Goal: Complete Application Form: Complete application form

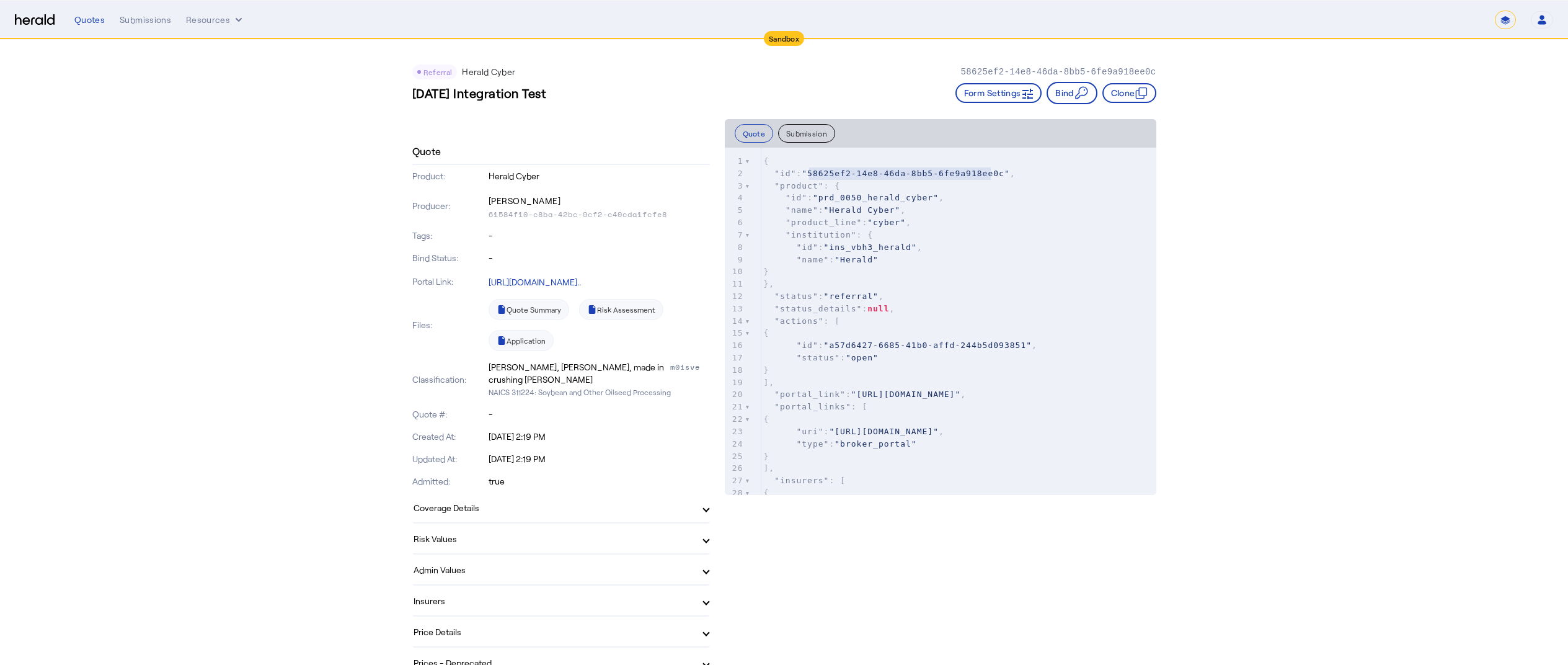
scroll to position [66, 0]
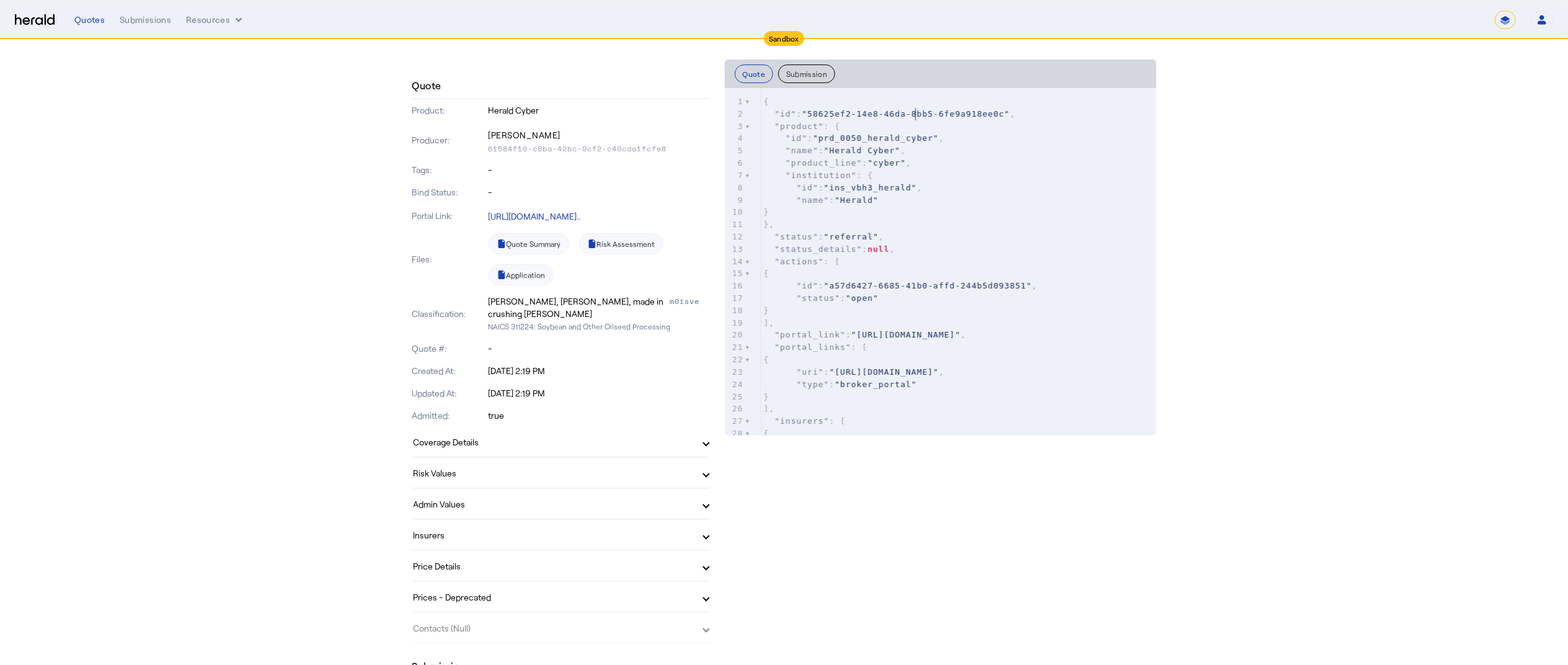
drag, startPoint x: 0, startPoint y: 0, endPoint x: 923, endPoint y: 109, distance: 929.4
click at [923, 109] on span ""58625ef2-14e8-46da-8bb5-6fe9a918ee0c"" at bounding box center [905, 113] width 207 height 9
type textarea "****"
click at [923, 109] on span ""58625ef2-14e8-46da-8bb5-6fe9a918ee0c"" at bounding box center [905, 113] width 207 height 9
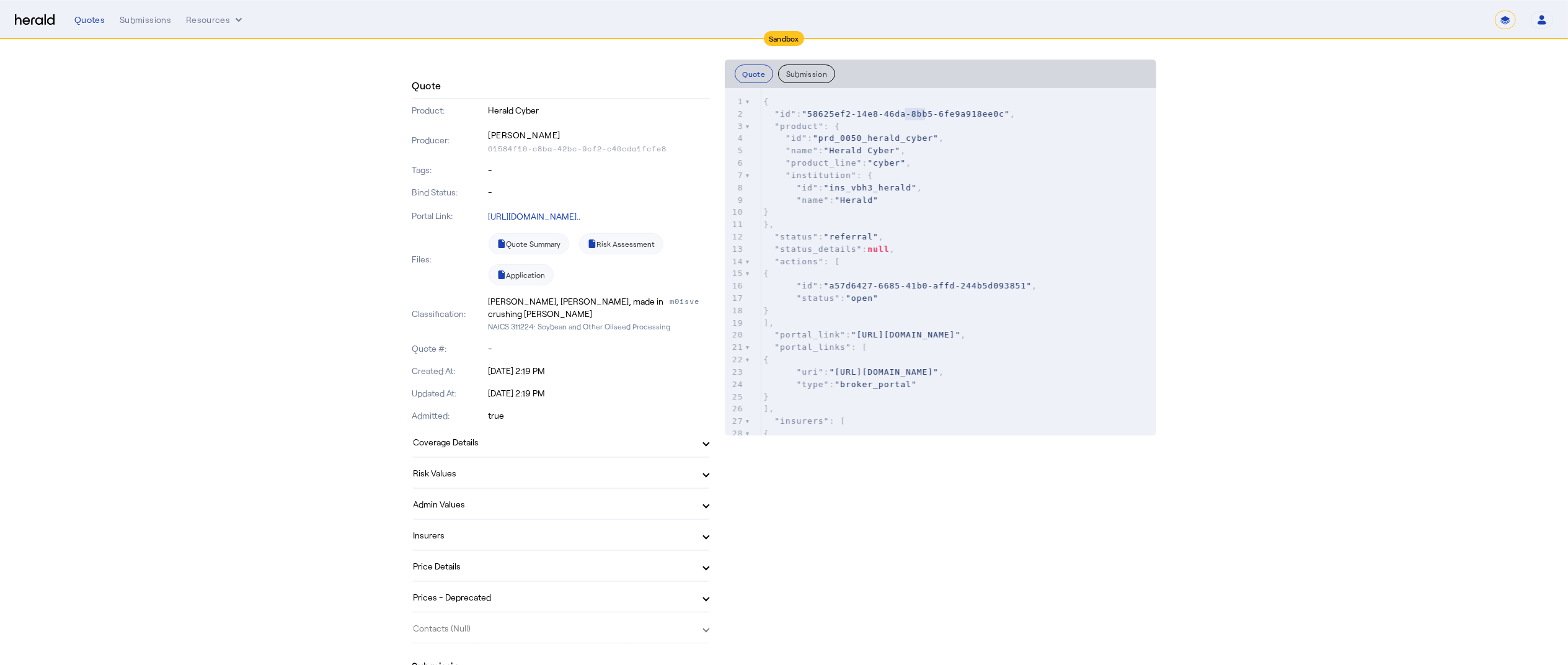
click at [923, 109] on span ""58625ef2-14e8-46da-8bb5-6fe9a918ee0c"" at bounding box center [905, 113] width 207 height 9
type textarea "**********"
click at [923, 109] on span ""58625ef2-14e8-46da-8bb5-6fe9a918ee0c"" at bounding box center [905, 113] width 207 height 9
click at [225, 19] on button "Resources" at bounding box center [215, 20] width 59 height 12
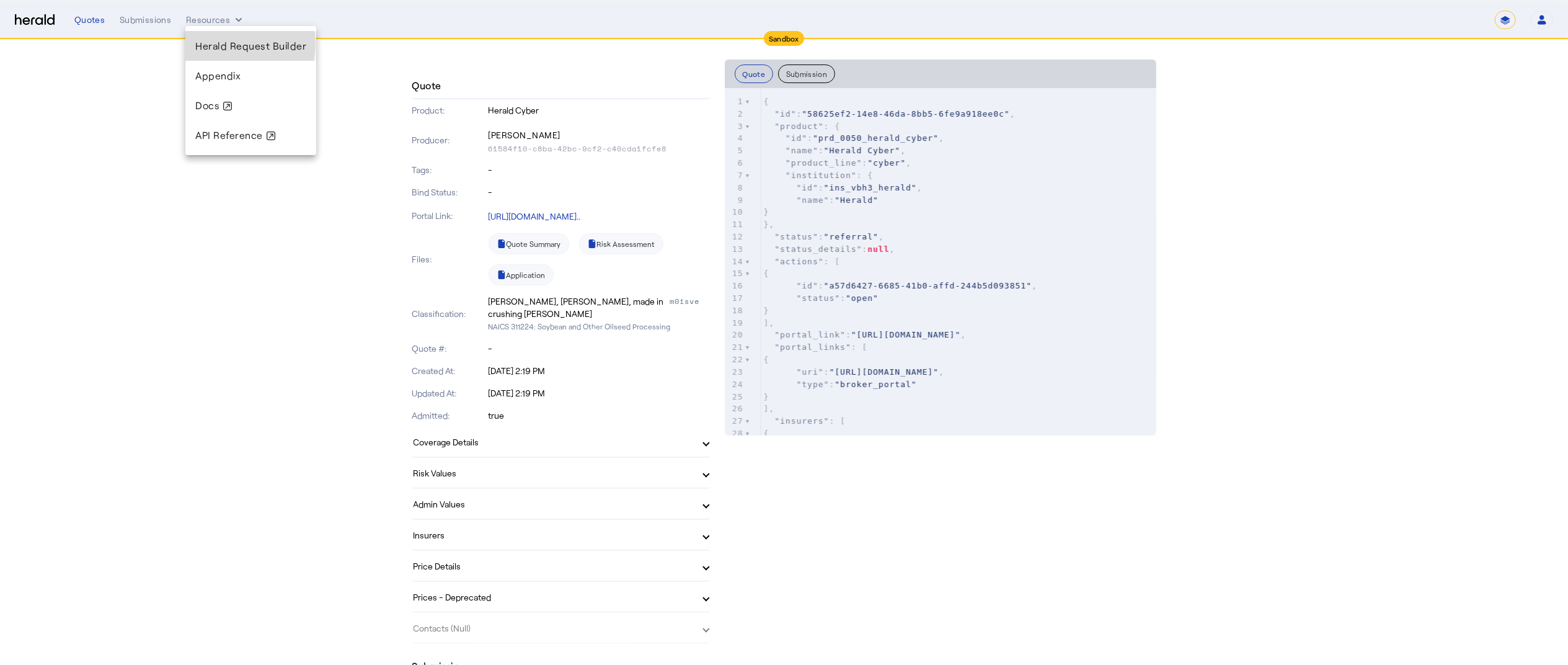
click at [226, 44] on span "Herald Request Builder" at bounding box center [250, 45] width 111 height 12
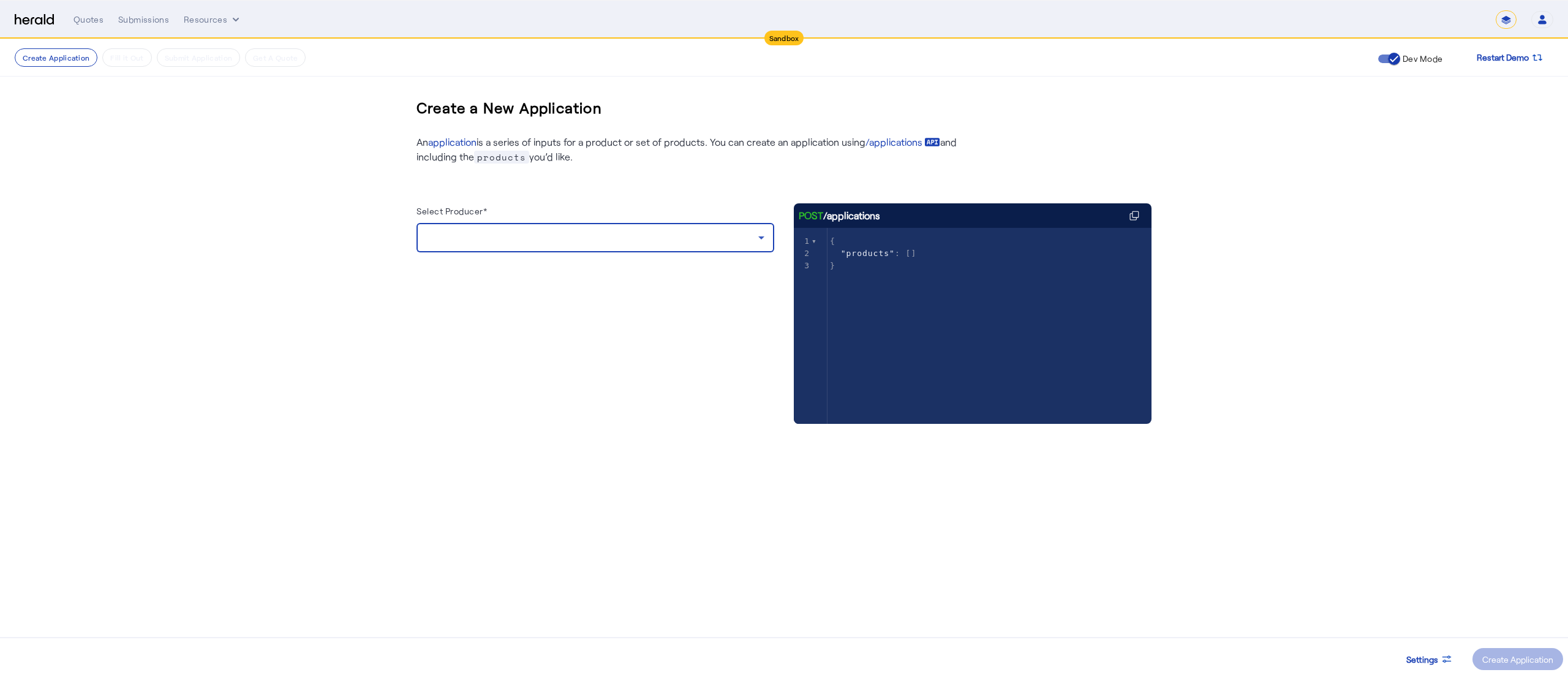
click at [763, 236] on icon at bounding box center [761, 237] width 15 height 15
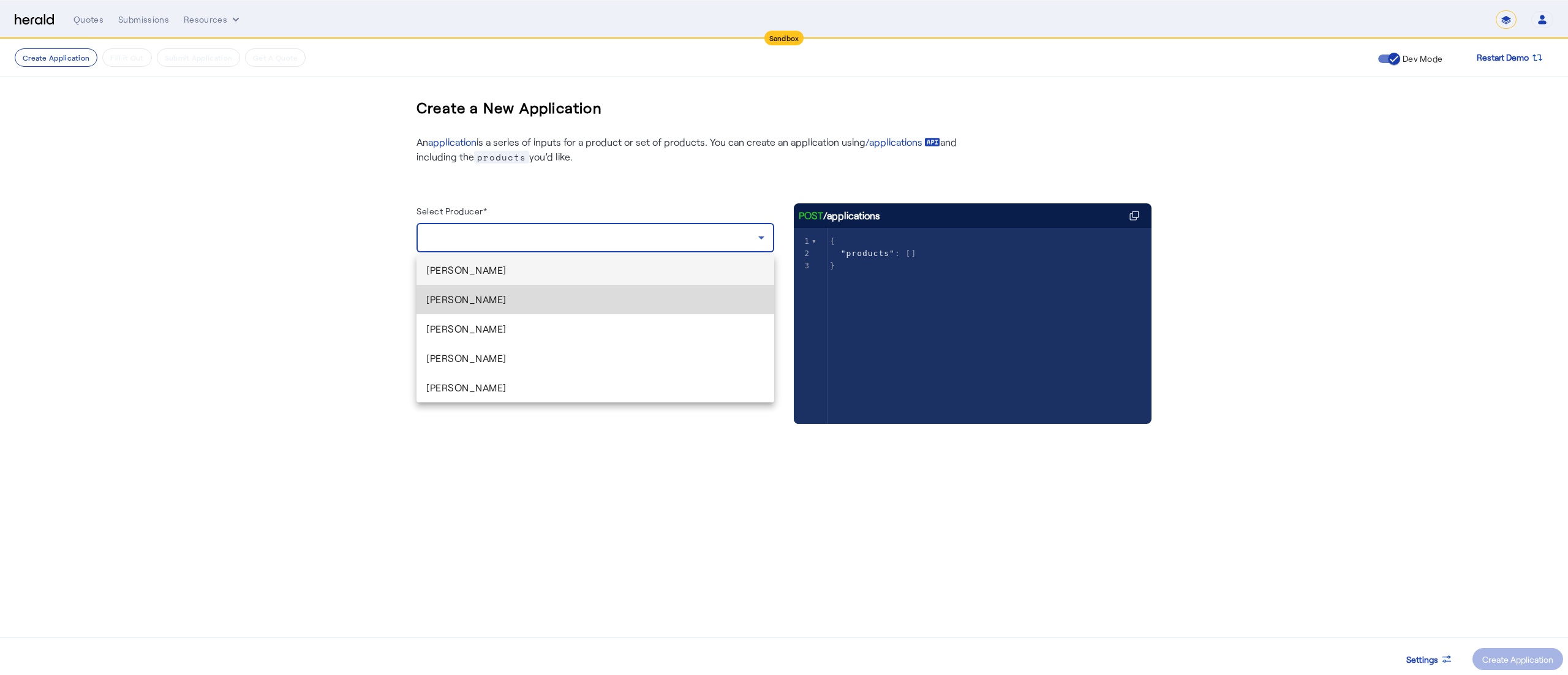
click at [609, 308] on mat-option "[PERSON_NAME]" at bounding box center [596, 299] width 358 height 29
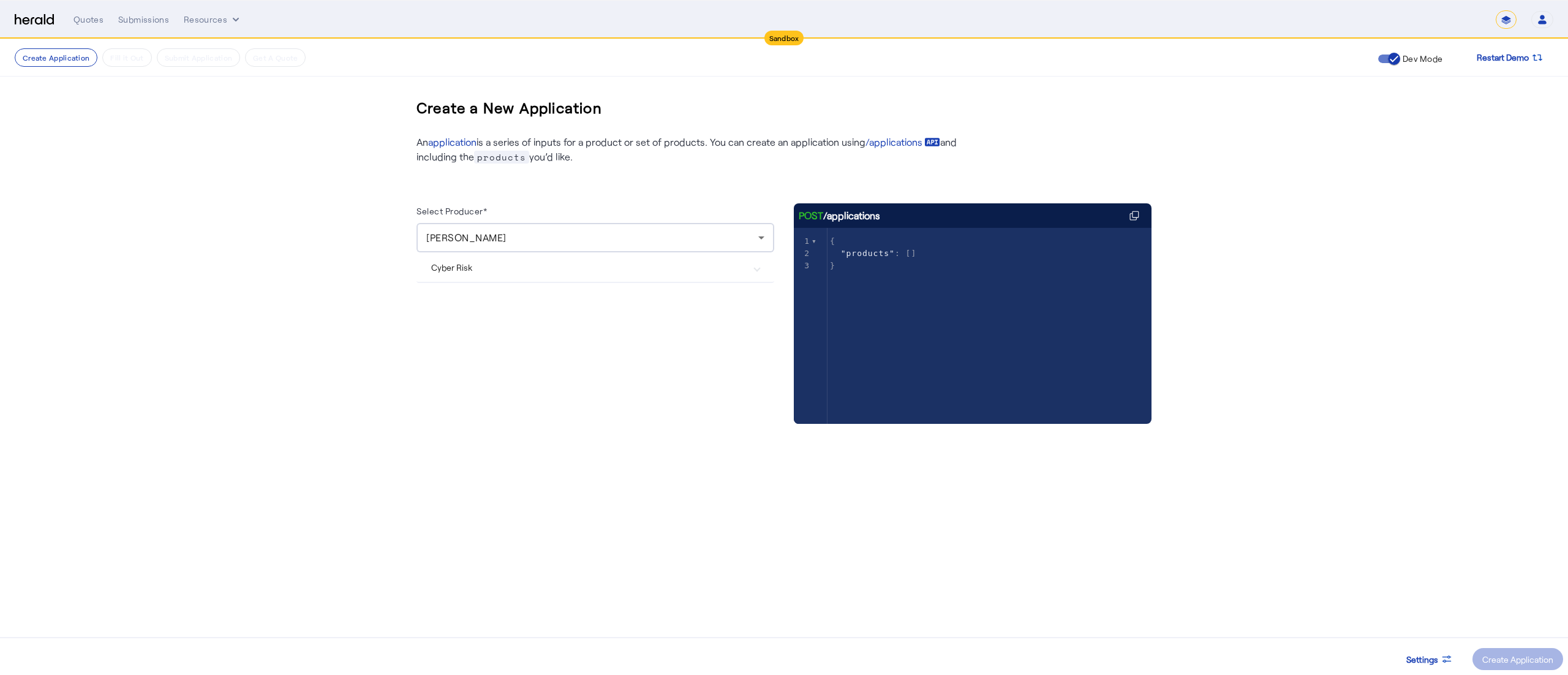
click at [635, 282] on mat-expansion-panel-header "Cyber Risk" at bounding box center [596, 267] width 358 height 29
click at [1495, 656] on div "Create Application" at bounding box center [1517, 659] width 71 height 13
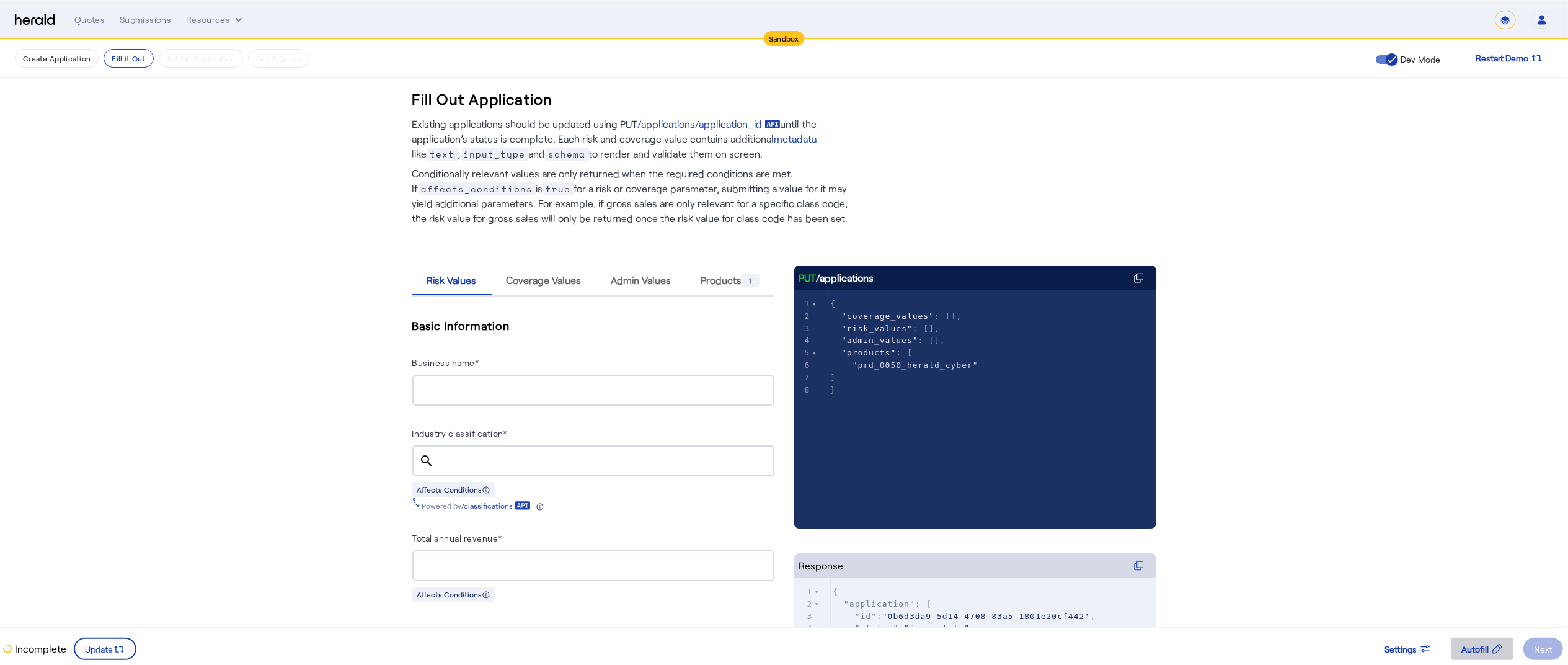
click at [1488, 645] on span "Autofill" at bounding box center [1475, 649] width 27 height 13
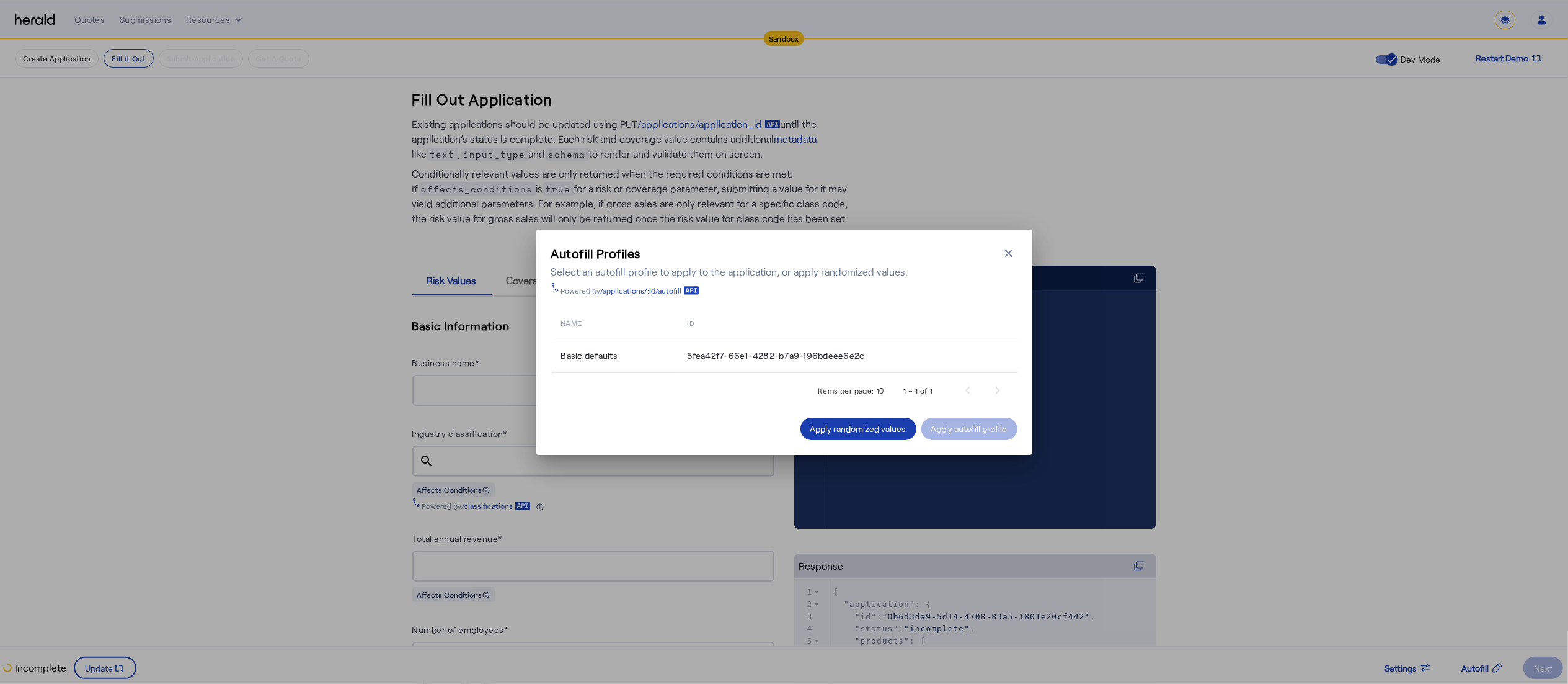
click at [877, 427] on div "Apply randomized values" at bounding box center [859, 428] width 96 height 13
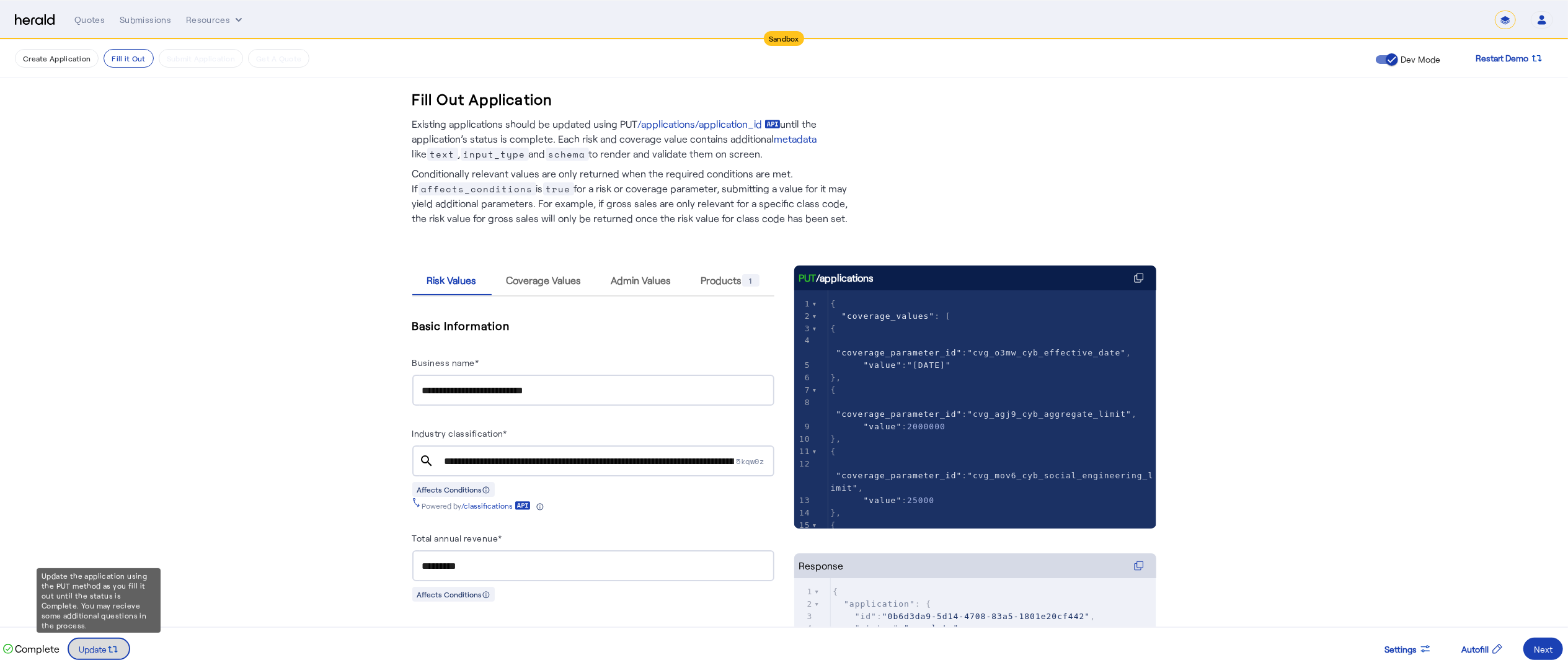
click at [110, 647] on icon at bounding box center [113, 649] width 12 height 12
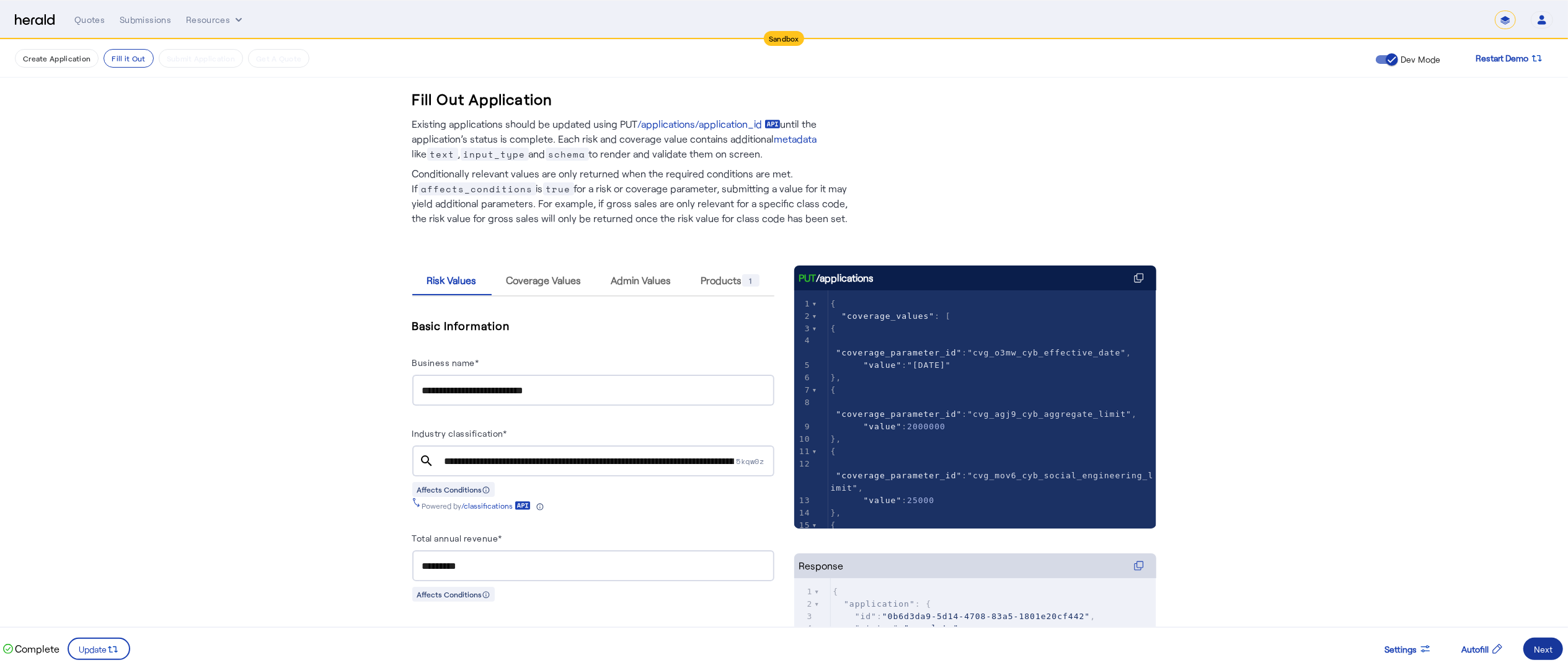
click at [1538, 646] on div "Next" at bounding box center [1544, 649] width 19 height 13
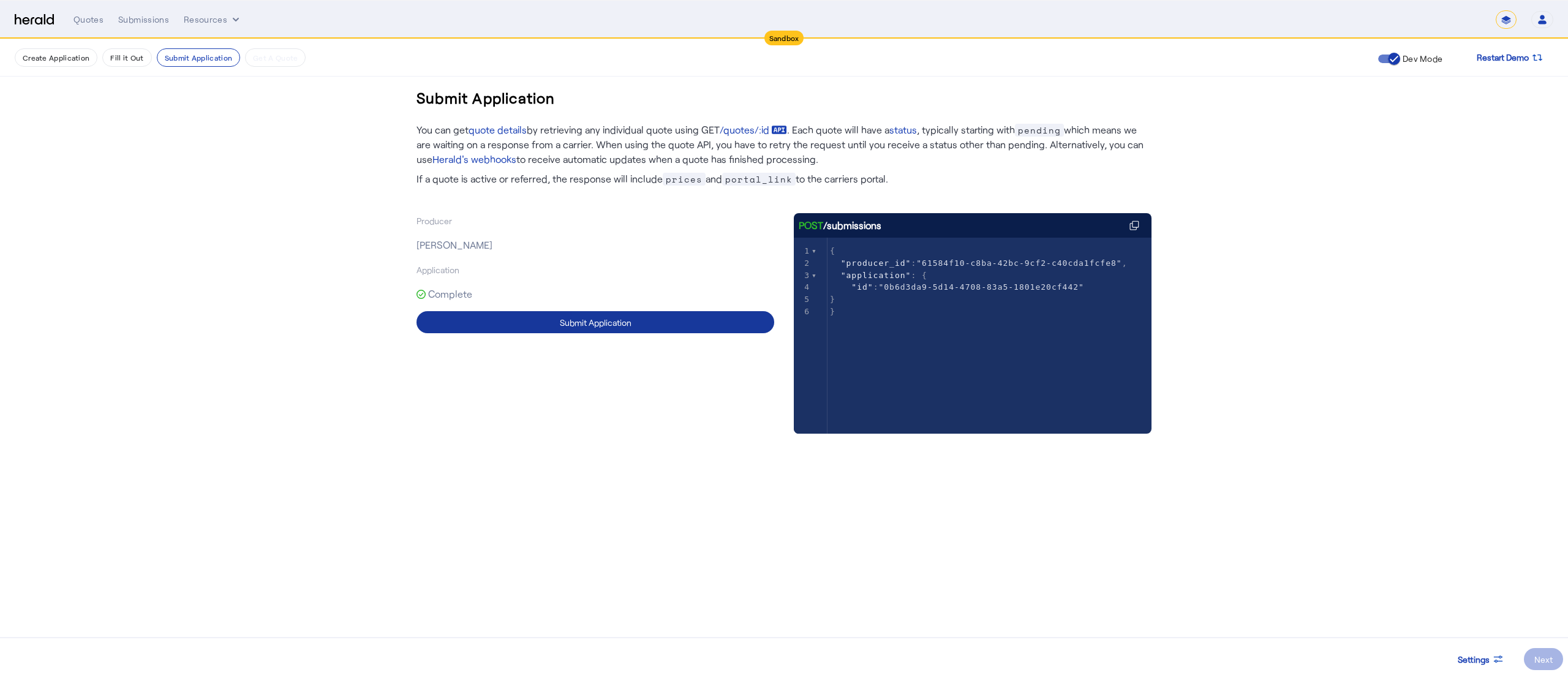
click at [688, 318] on span at bounding box center [596, 322] width 358 height 29
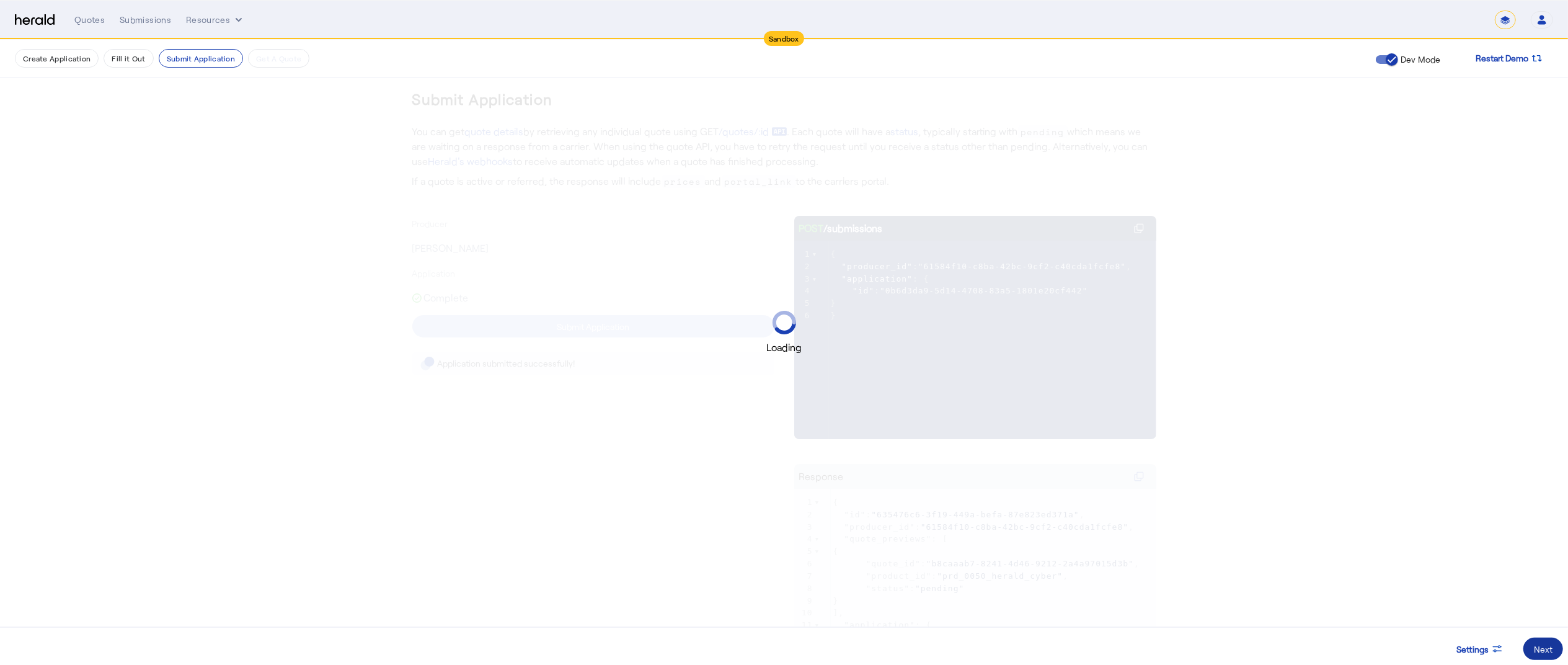
click at [1545, 649] on div "Next" at bounding box center [1544, 649] width 19 height 13
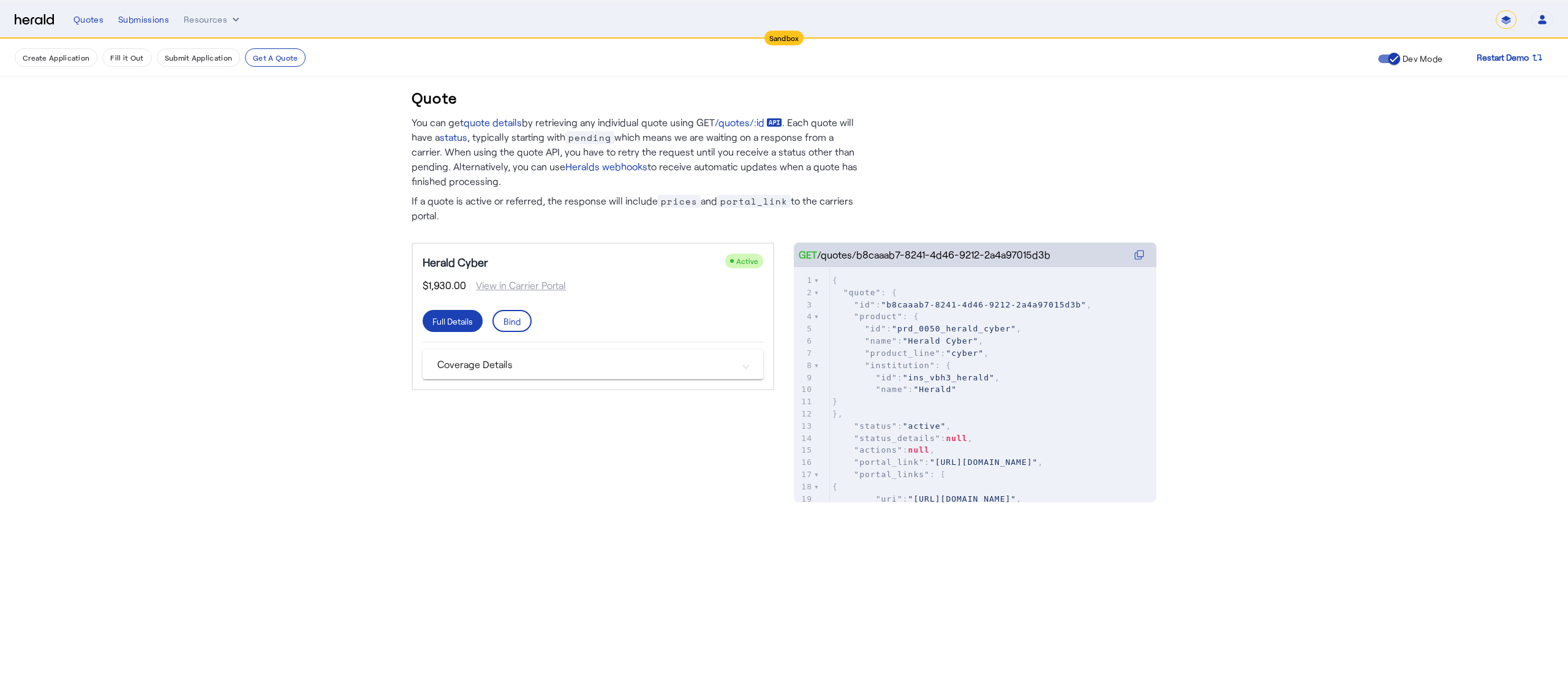
drag, startPoint x: 851, startPoint y: 256, endPoint x: 1072, endPoint y: 262, distance: 221.1
click at [1072, 262] on div "GET /quotes/b8caaab7-8241-4d46-9212-2a4a97015d3b" at bounding box center [975, 255] width 362 height 25
drag, startPoint x: 1064, startPoint y: 258, endPoint x: 958, endPoint y: 259, distance: 106.0
click at [958, 259] on div "GET /quotes/b8caaab7-8241-4d46-9212-2a4a97015d3b" at bounding box center [975, 255] width 362 height 25
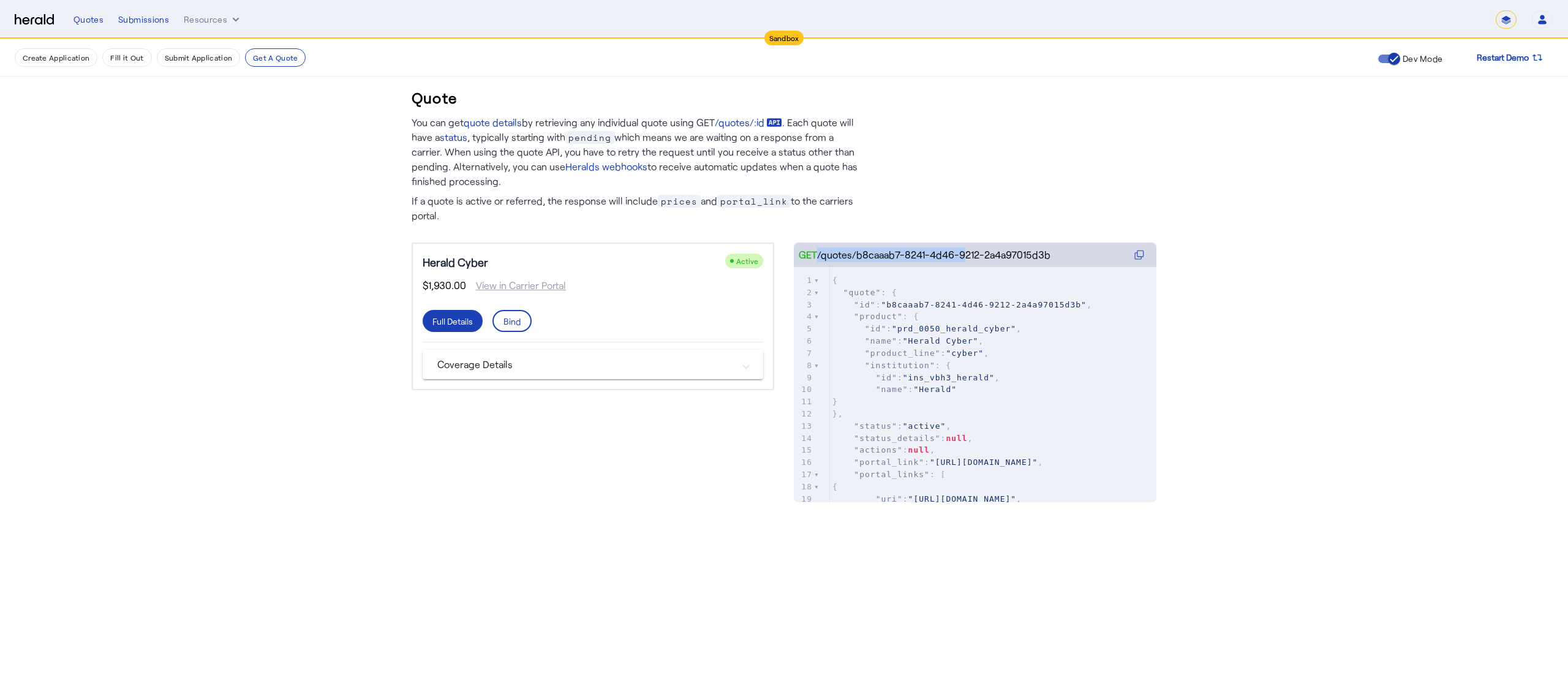
click at [958, 259] on div "GET /quotes/b8caaab7-8241-4d46-9212-2a4a97015d3b" at bounding box center [925, 254] width 252 height 15
type textarea "**********"
drag, startPoint x: 886, startPoint y: 305, endPoint x: 1068, endPoint y: 298, distance: 182.1
click at [1068, 300] on span ""b8caaab7-8241-4d46-9212-2a4a97015d3b"" at bounding box center [983, 305] width 205 height 9
